Goal: Information Seeking & Learning: Learn about a topic

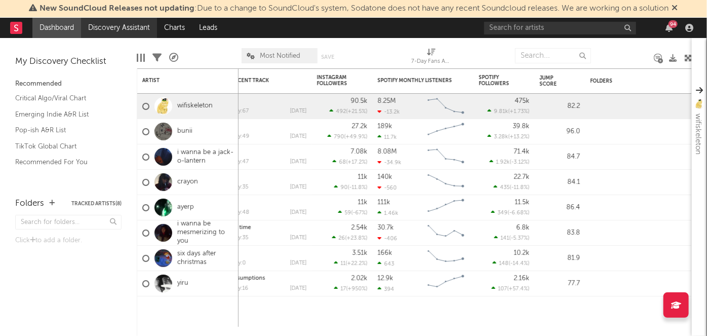
click at [126, 30] on link "Discovery Assistant" at bounding box center [119, 28] width 76 height 20
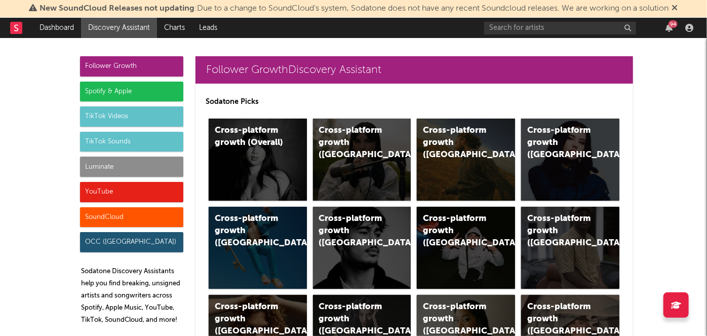
click at [678, 8] on icon at bounding box center [675, 8] width 6 height 8
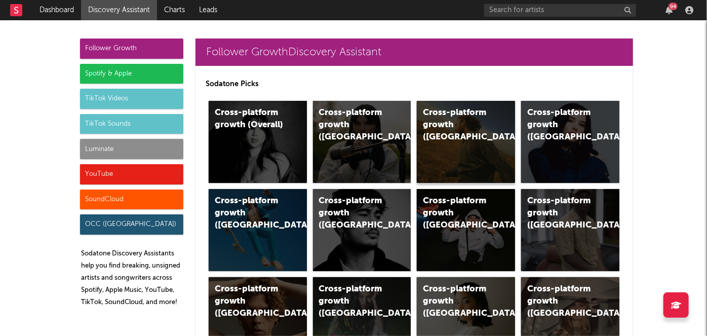
click at [466, 127] on div "Cross-platform growth (US)" at bounding box center [457, 125] width 69 height 36
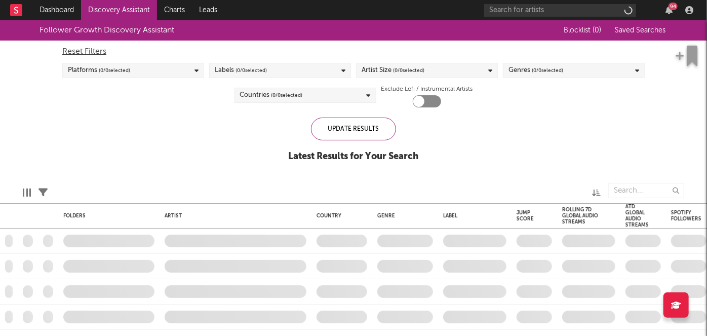
checkbox input "true"
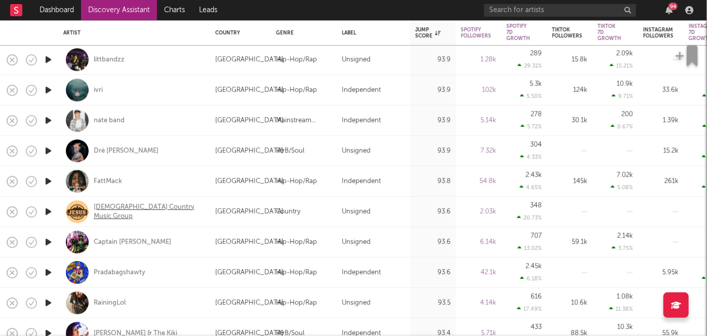
click at [129, 213] on div "Jesus Country Music Group" at bounding box center [148, 212] width 109 height 18
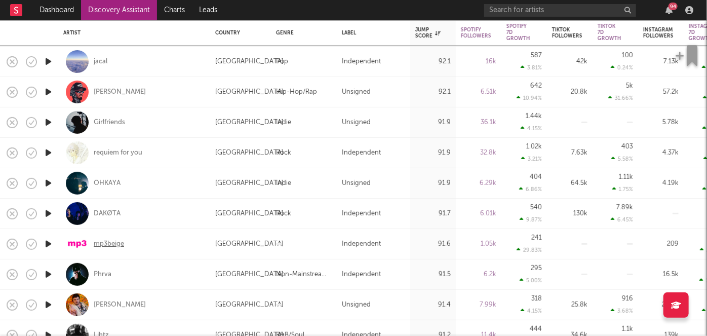
click at [115, 240] on div "mp3beige" at bounding box center [109, 243] width 30 height 9
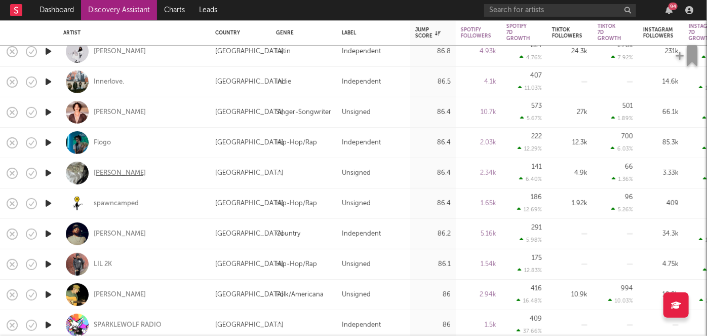
click at [101, 174] on div "Łee" at bounding box center [120, 172] width 52 height 9
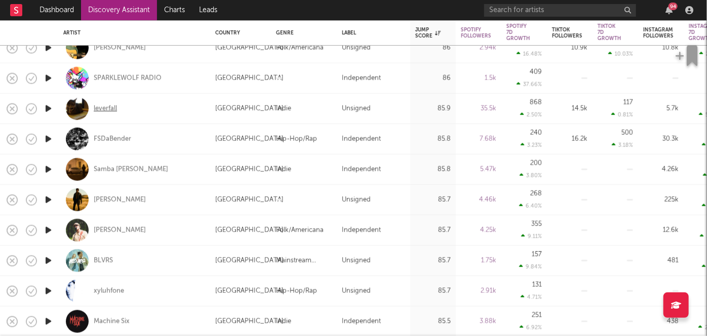
click at [110, 110] on div "leverfall" at bounding box center [105, 108] width 23 height 9
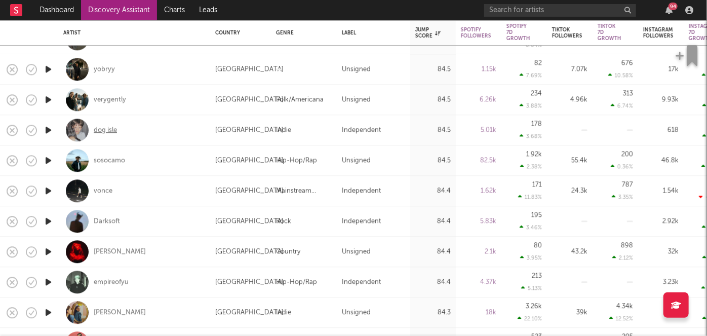
click at [110, 127] on div "dog isle" at bounding box center [105, 130] width 23 height 9
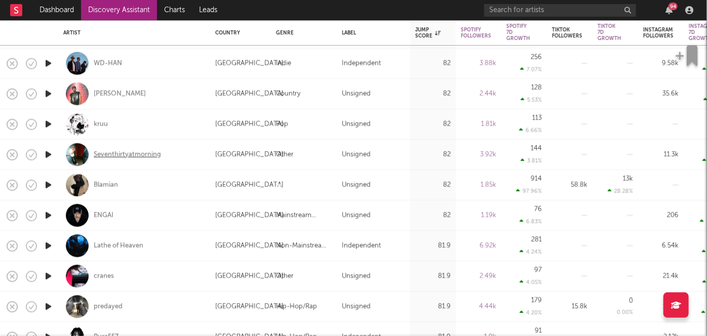
click at [144, 158] on div "Seventhirtyatmorning" at bounding box center [127, 154] width 67 height 9
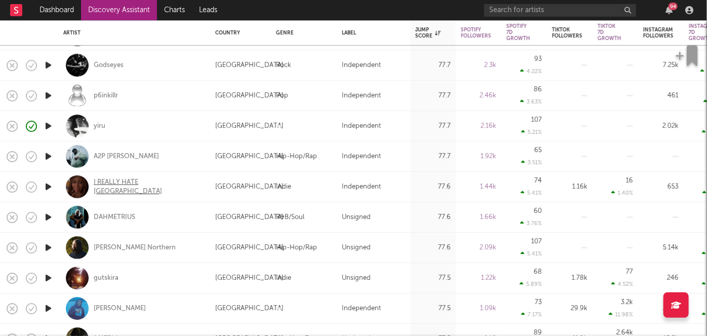
click at [119, 183] on div "I REALLY HATE LONDON" at bounding box center [148, 187] width 109 height 18
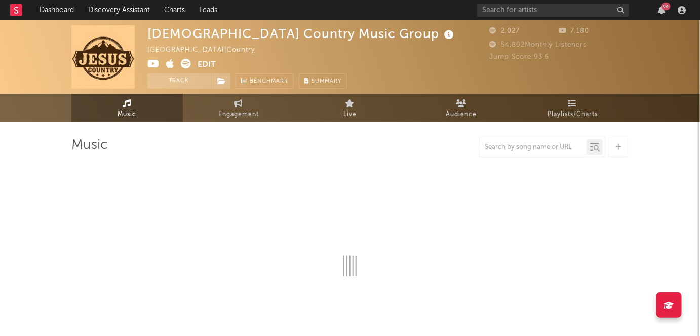
select select "1w"
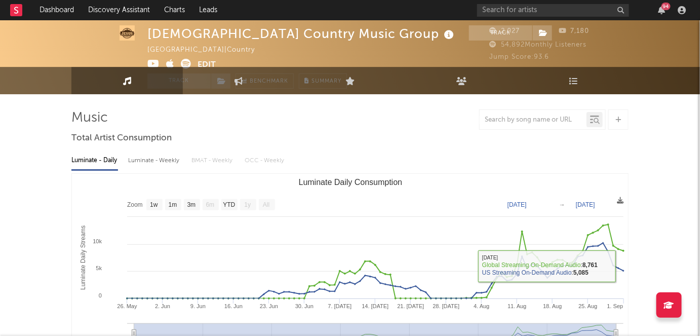
scroll to position [1, 0]
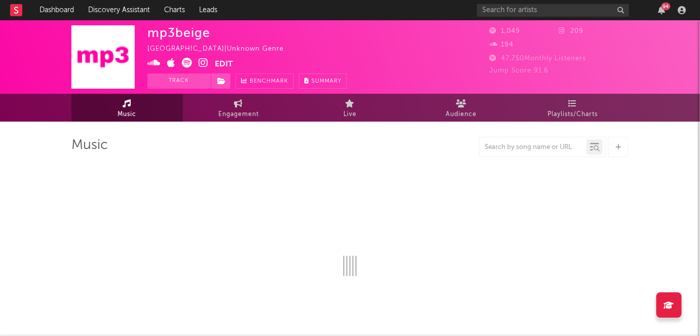
select select "1w"
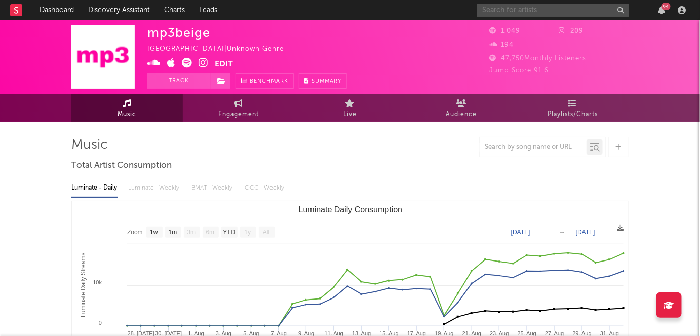
click at [555, 7] on input "text" at bounding box center [553, 10] width 152 height 13
type input "beige"
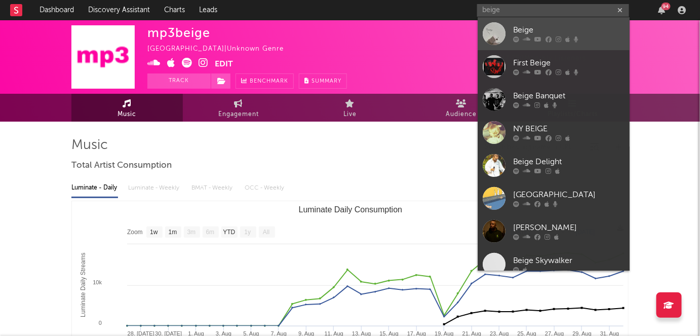
click at [561, 28] on div "Beige" at bounding box center [568, 30] width 111 height 12
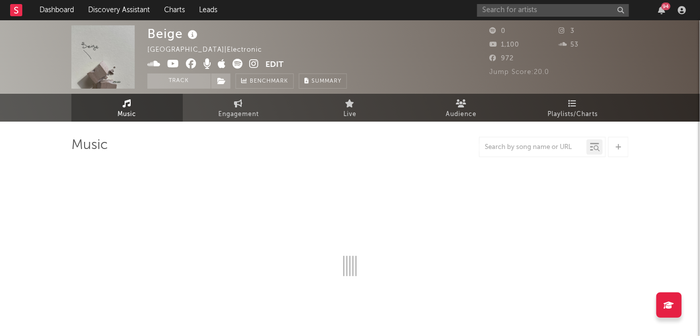
select select "1w"
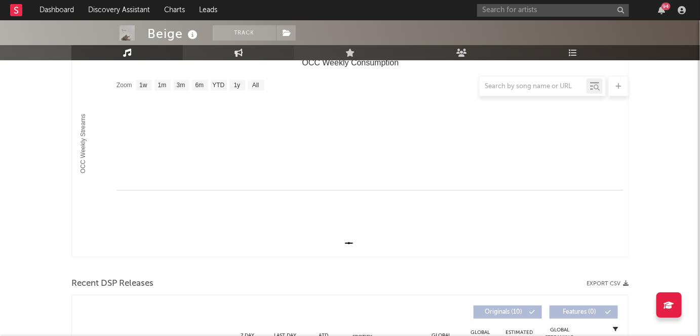
scroll to position [147, 0]
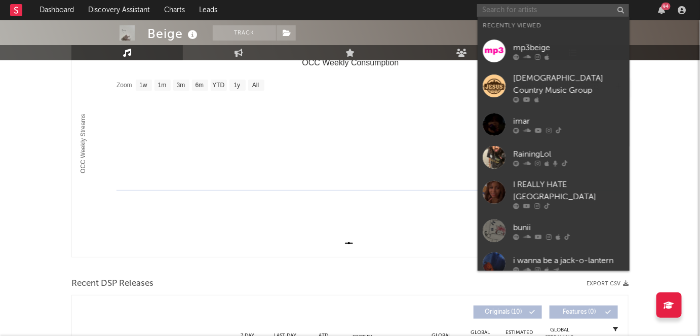
click at [525, 12] on input "text" at bounding box center [553, 10] width 152 height 13
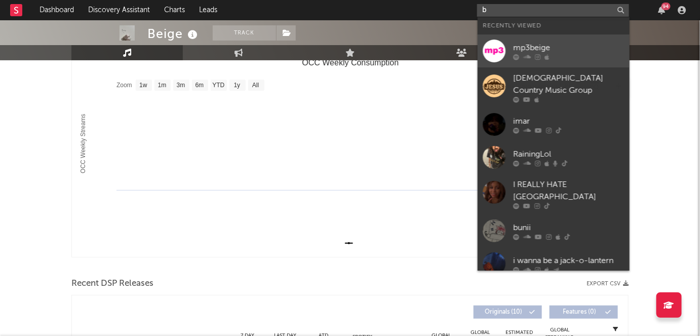
type input "be"
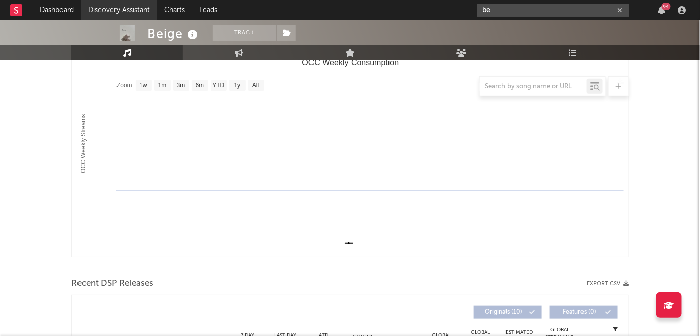
scroll to position [0, 0]
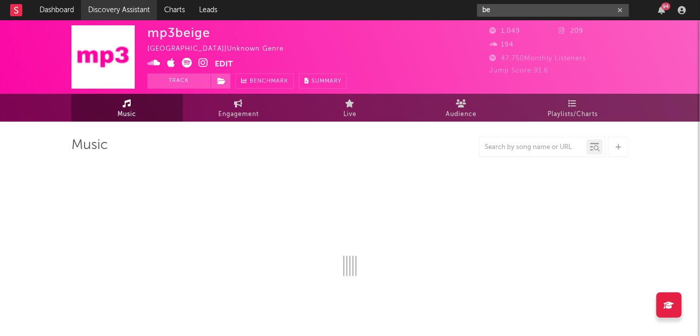
select select "1w"
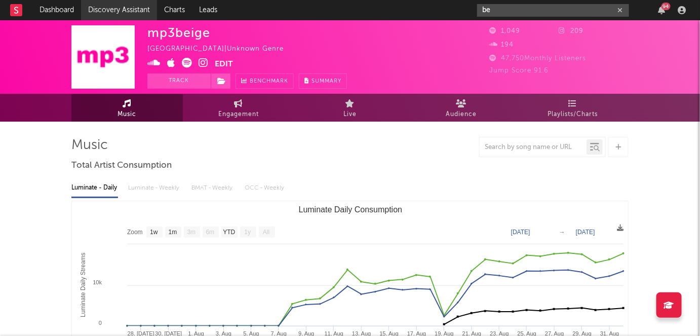
type input "be"
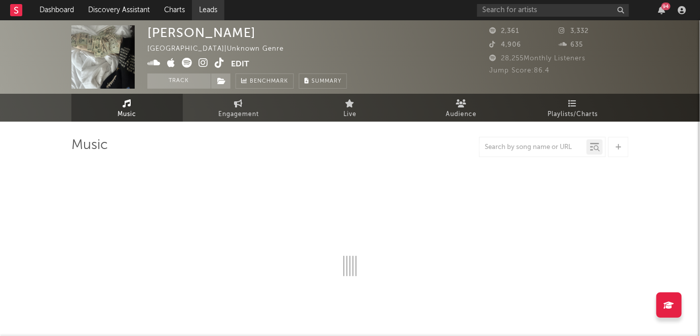
select select "1w"
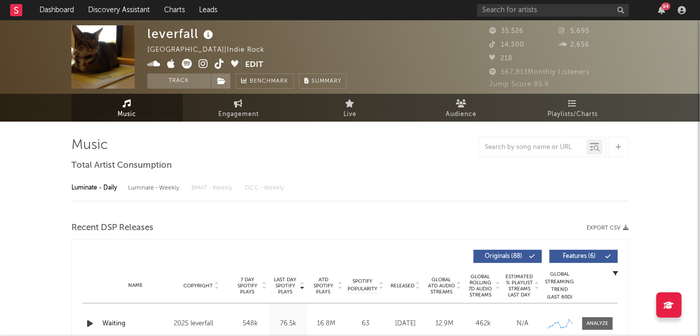
select select "6m"
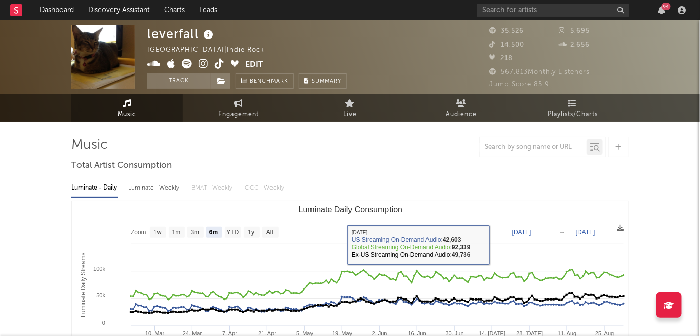
scroll to position [41, 0]
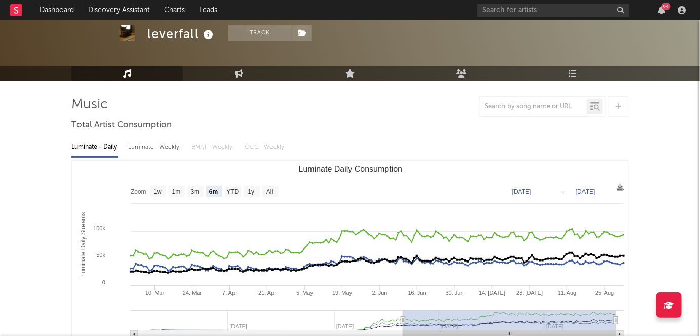
click at [663, 7] on div "94" at bounding box center [665, 7] width 9 height 8
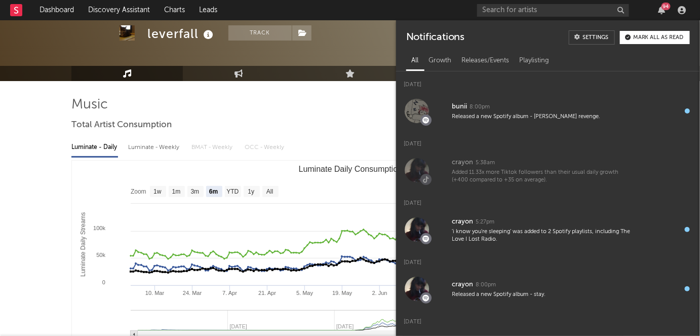
click at [663, 7] on div "94" at bounding box center [665, 7] width 9 height 8
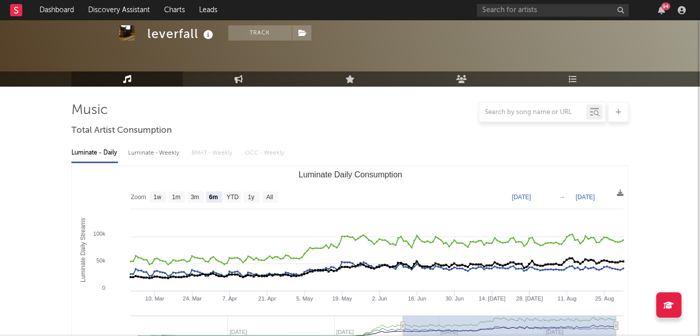
scroll to position [5, 0]
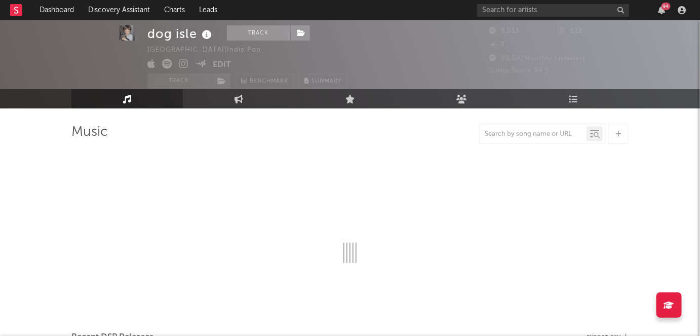
scroll to position [20, 0]
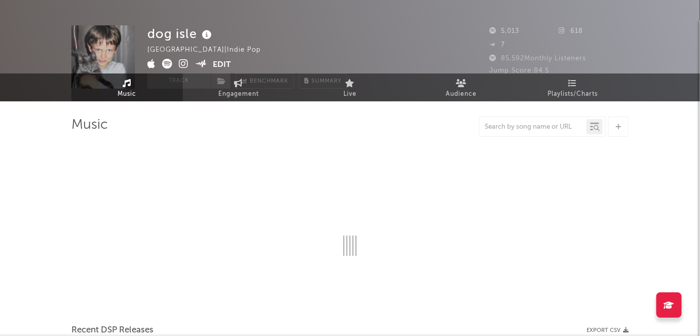
select select "1w"
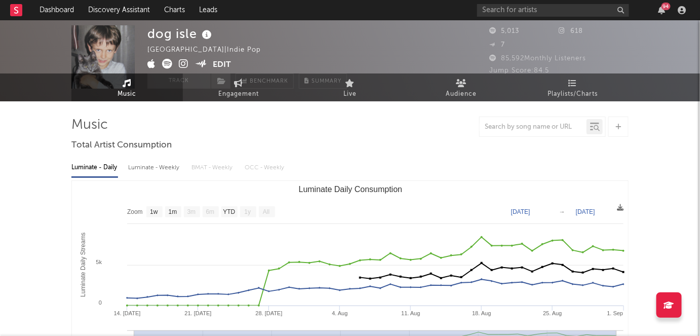
scroll to position [0, 0]
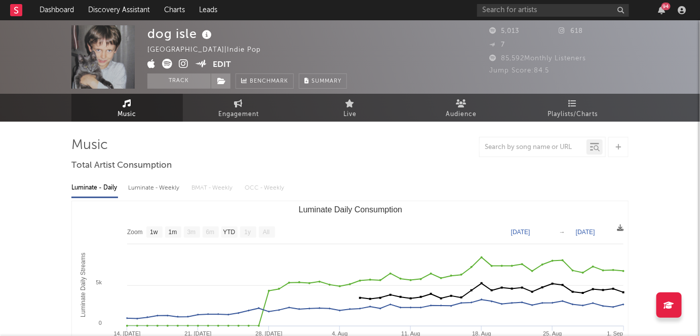
click at [179, 61] on icon at bounding box center [184, 64] width 10 height 10
click at [170, 64] on icon at bounding box center [167, 64] width 10 height 10
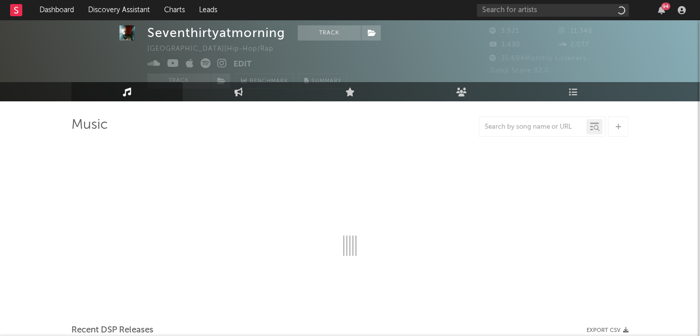
select select "1w"
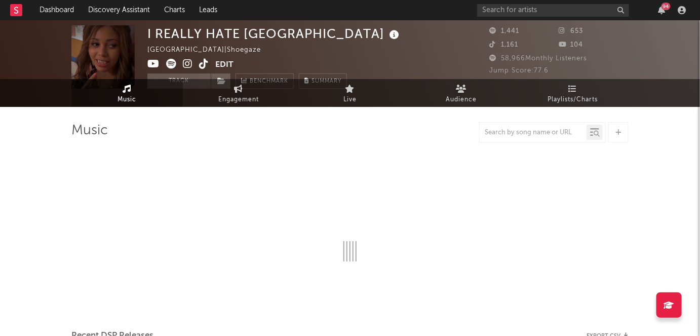
scroll to position [16, 0]
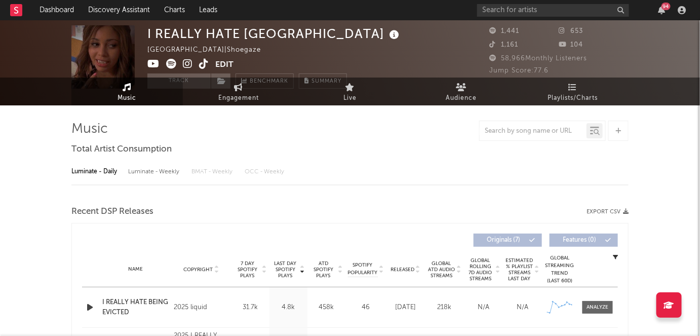
select select "1w"
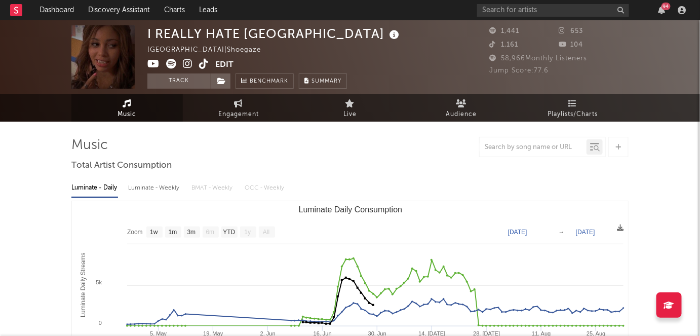
scroll to position [46, 0]
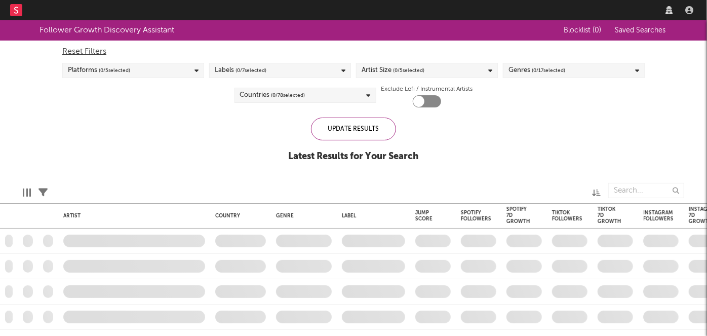
checkbox input "true"
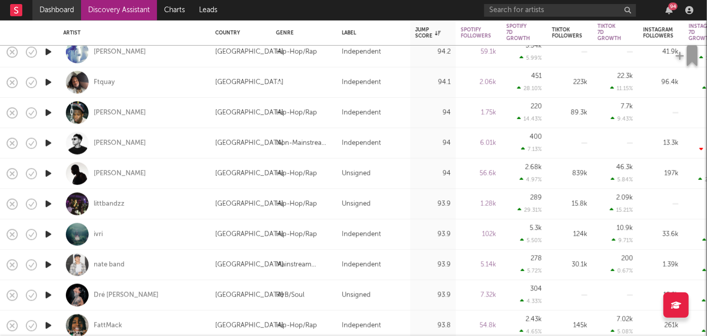
click at [51, 4] on link "Dashboard" at bounding box center [56, 10] width 49 height 20
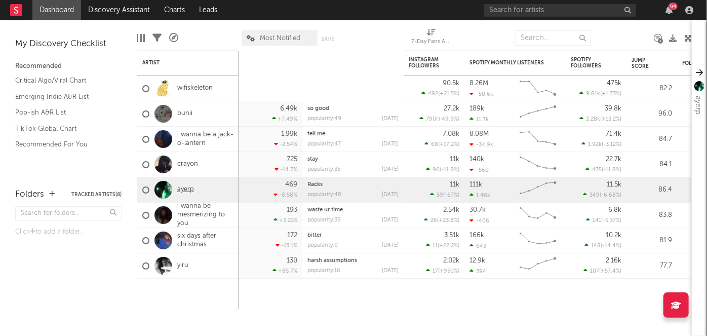
click at [190, 190] on link "ayerp" at bounding box center [185, 189] width 17 height 9
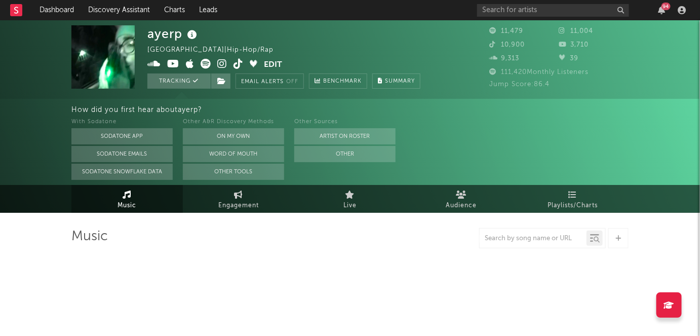
select select "6m"
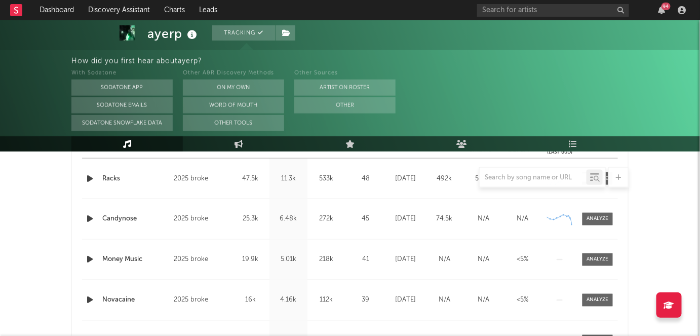
scroll to position [438, 0]
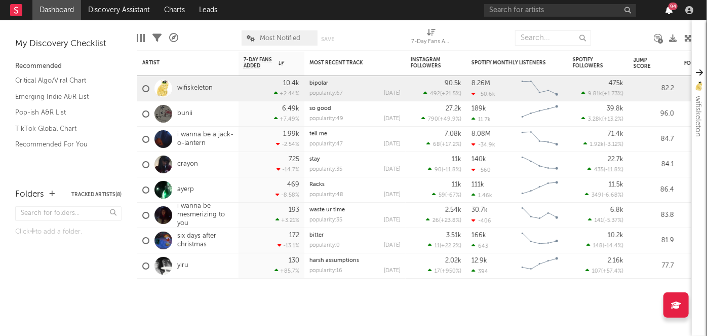
click at [671, 11] on icon "button" at bounding box center [668, 10] width 7 height 8
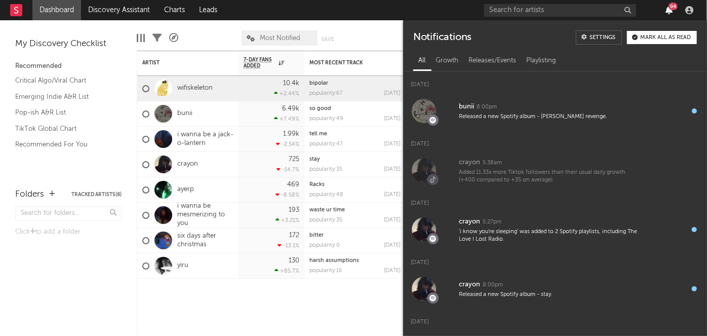
click at [671, 11] on icon "button" at bounding box center [668, 10] width 7 height 8
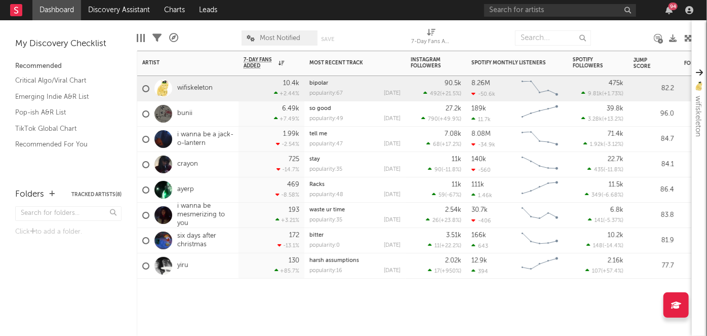
click at [248, 134] on div "1.99k -2.54 %" at bounding box center [272, 139] width 56 height 25
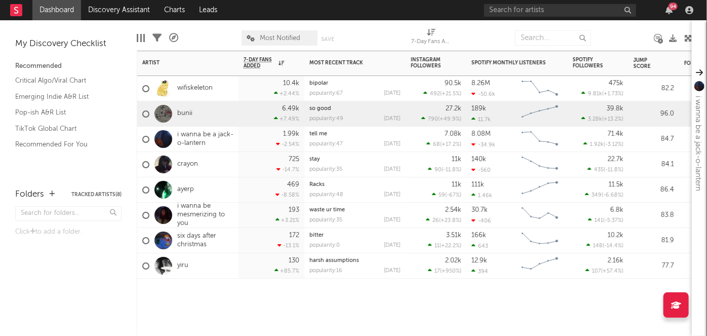
click at [239, 112] on div "6.49k +7.49 %" at bounding box center [271, 113] width 66 height 25
click at [242, 88] on div "10.4k +2.44 %" at bounding box center [271, 88] width 66 height 25
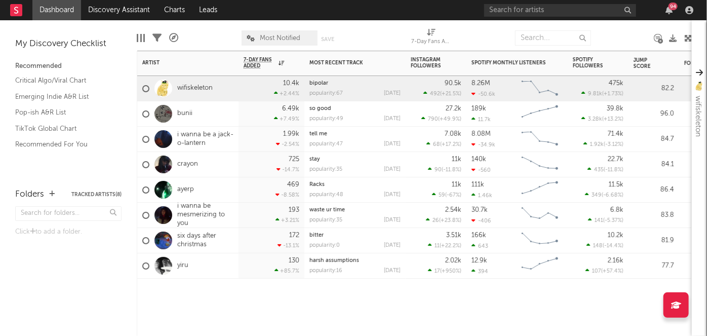
click at [670, 9] on div "94" at bounding box center [672, 7] width 9 height 8
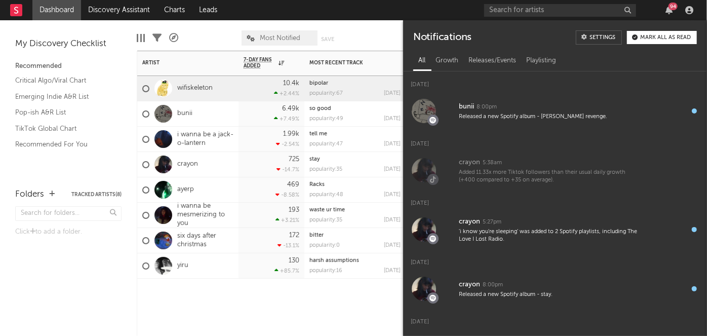
click at [670, 9] on div "94" at bounding box center [672, 7] width 9 height 8
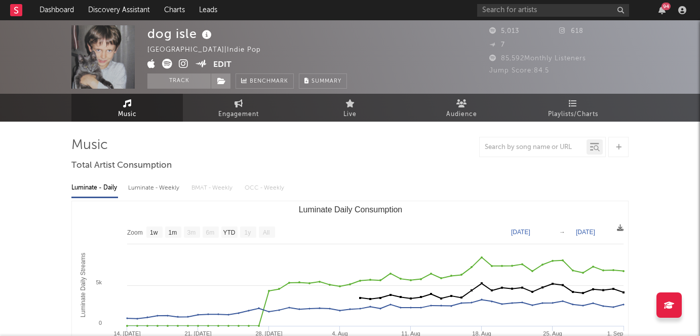
select select "1w"
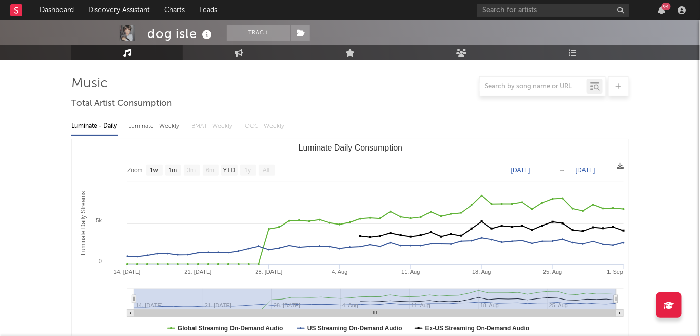
scroll to position [88, 0]
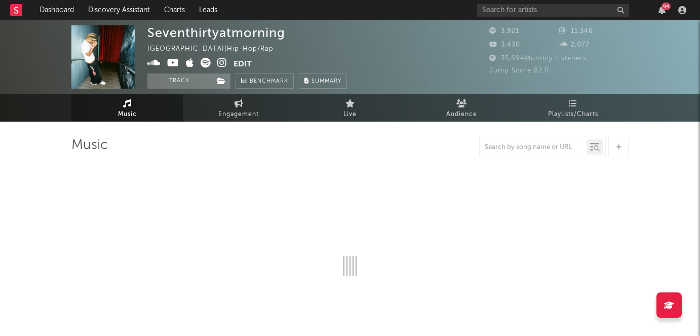
select select "1w"
